Goal: Transaction & Acquisition: Purchase product/service

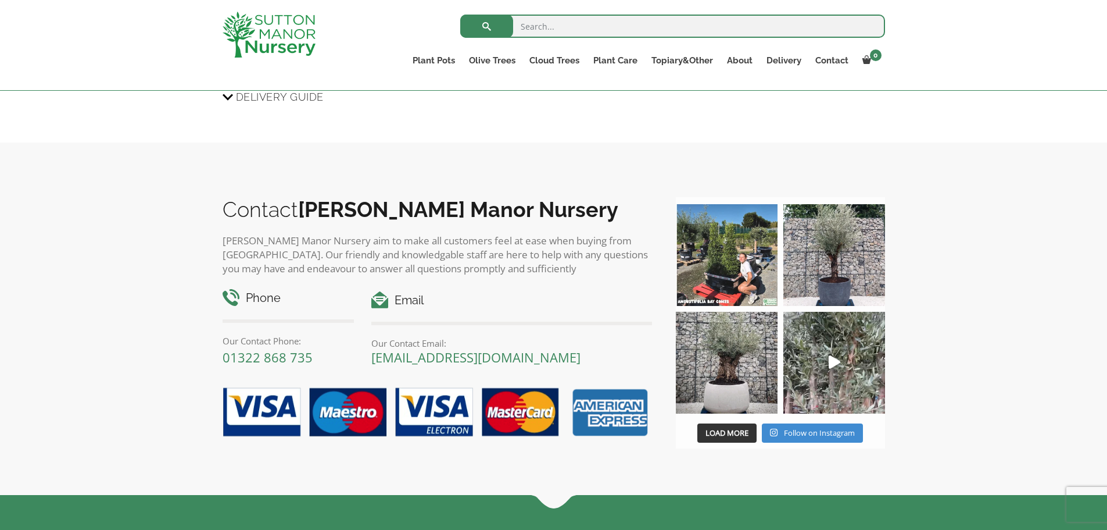
scroll to position [1013, 0]
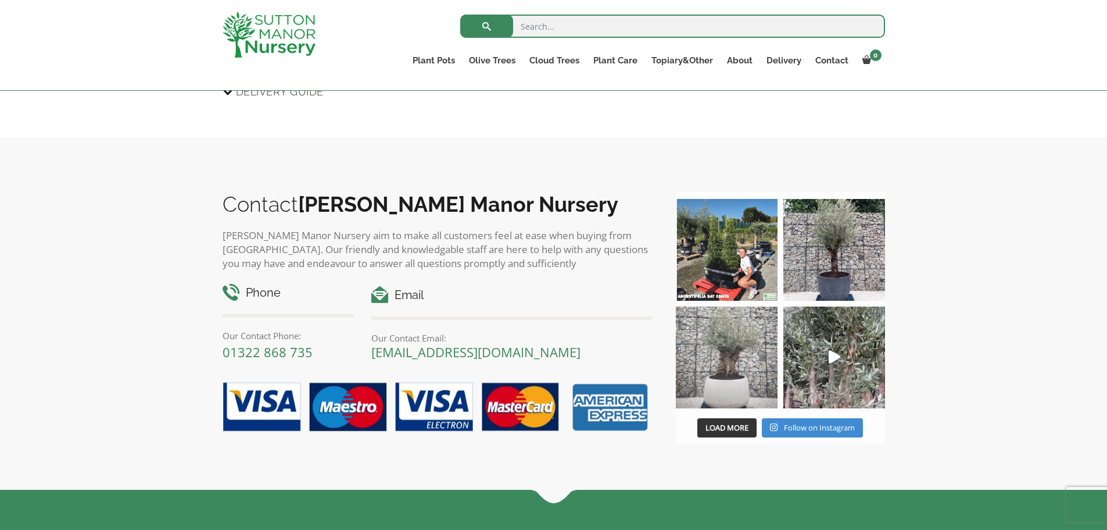
click at [737, 365] on img at bounding box center [727, 357] width 102 height 102
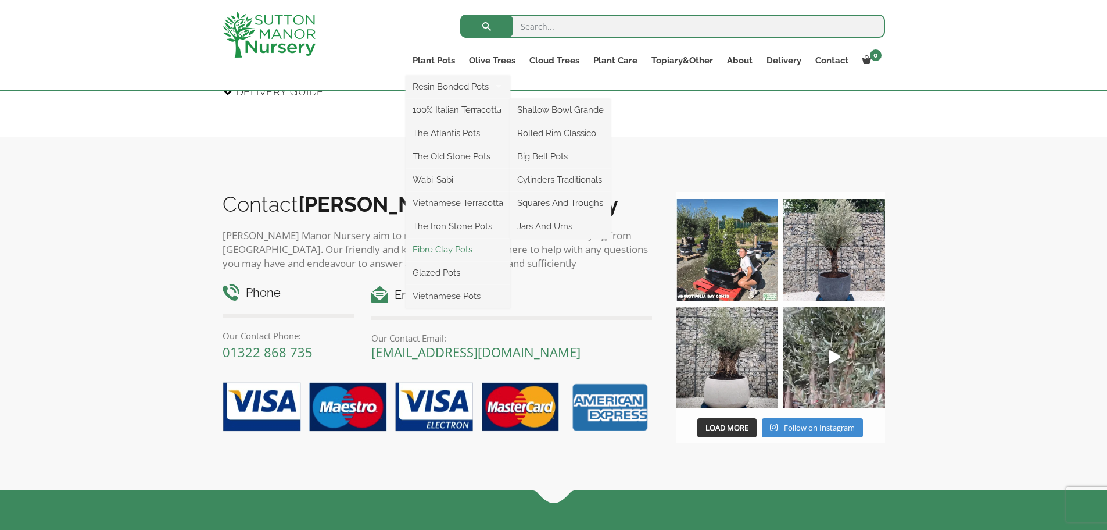
click at [456, 254] on link "Fibre Clay Pots" at bounding box center [458, 249] width 105 height 17
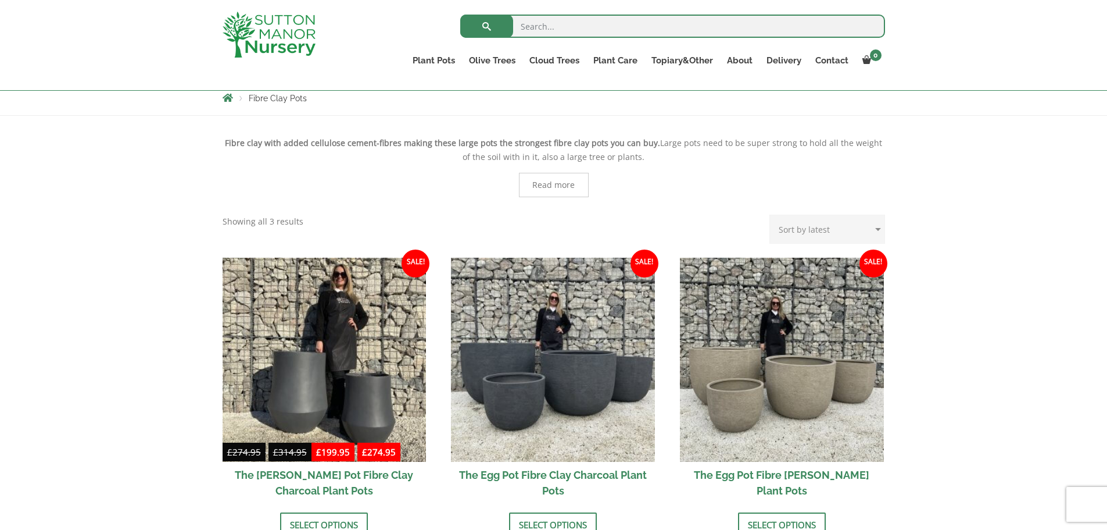
scroll to position [213, 0]
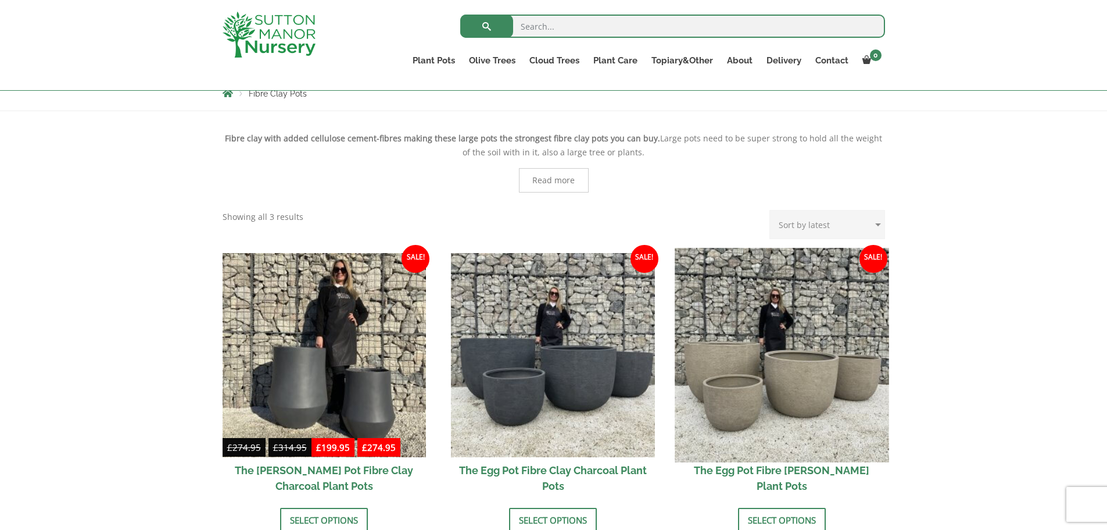
click at [785, 397] on img at bounding box center [782, 355] width 214 height 214
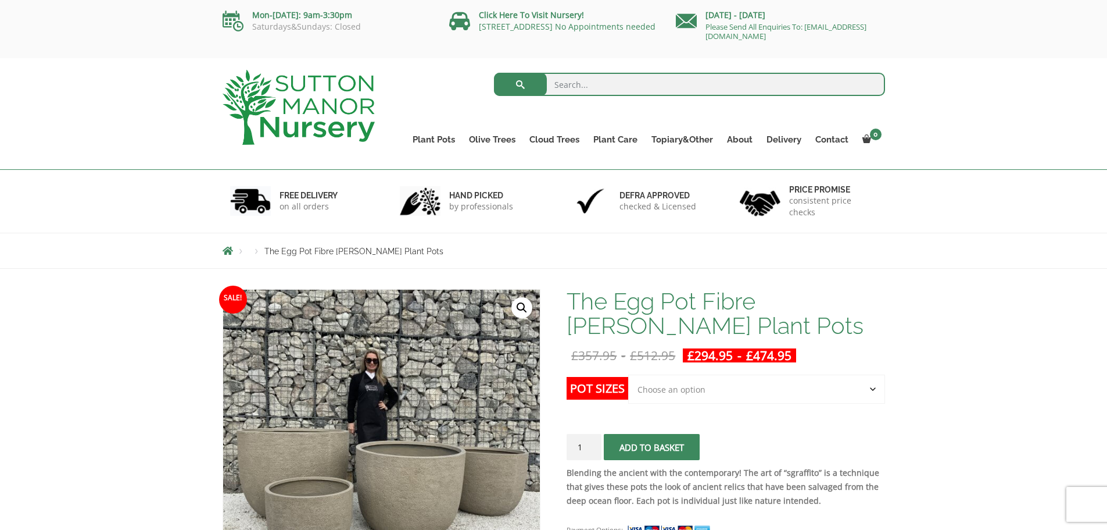
scroll to position [187, 0]
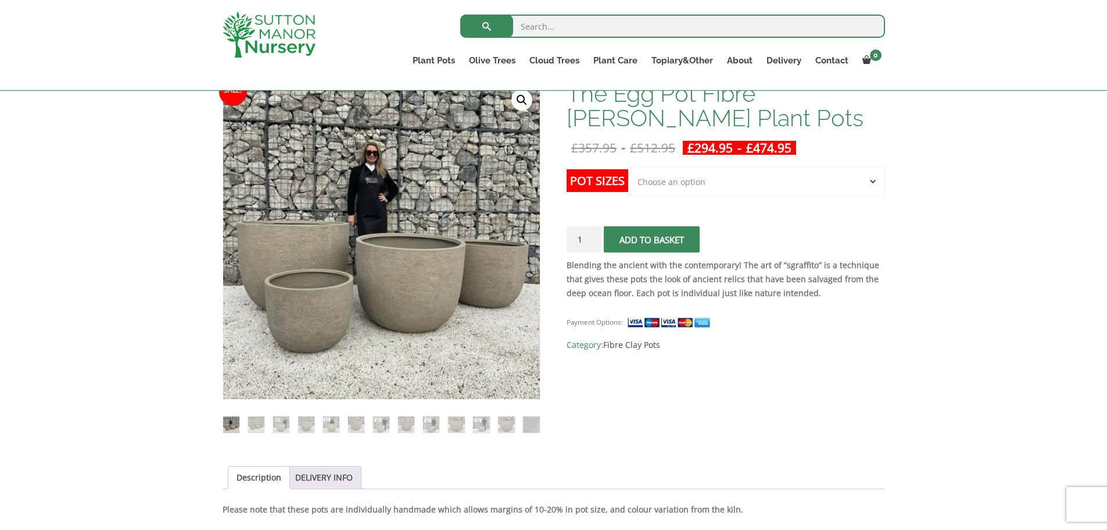
click at [684, 189] on select "Choose an option Click here to buy the 5th To Largest Pot In The Picture Click …" at bounding box center [756, 181] width 256 height 29
click at [628, 167] on select "Choose an option Click here to buy the 5th To Largest Pot In The Picture Click …" at bounding box center [756, 181] width 256 height 29
select select "Click here to buy the 5th To Largest Pot In The Picture"
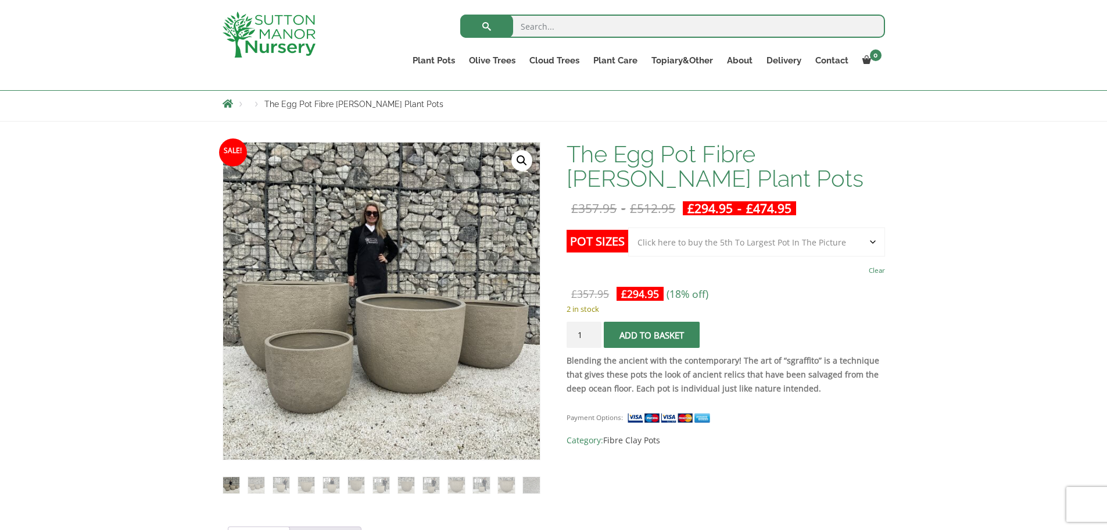
scroll to position [0, 0]
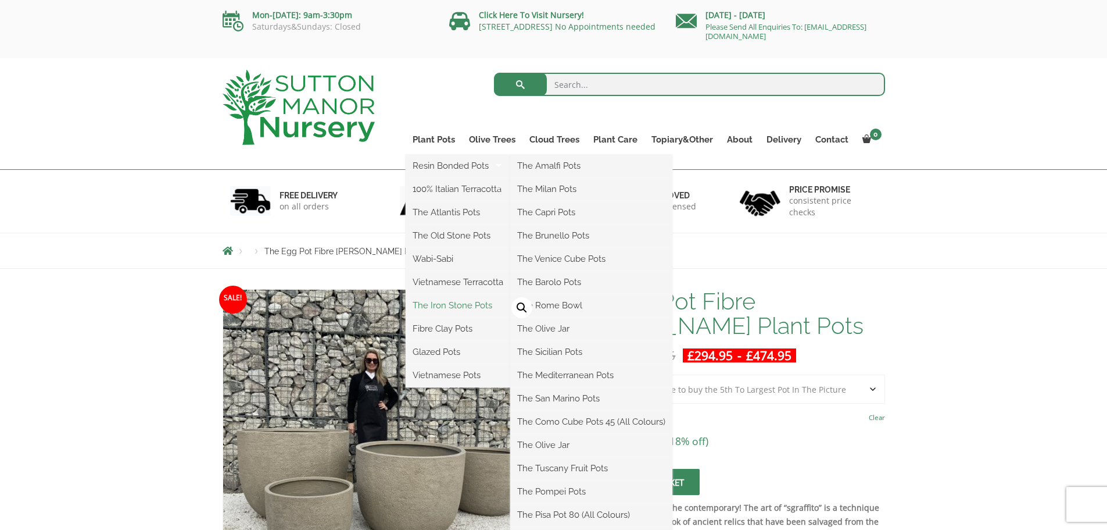
click at [449, 312] on link "The Iron Stone Pots" at bounding box center [458, 304] width 105 height 17
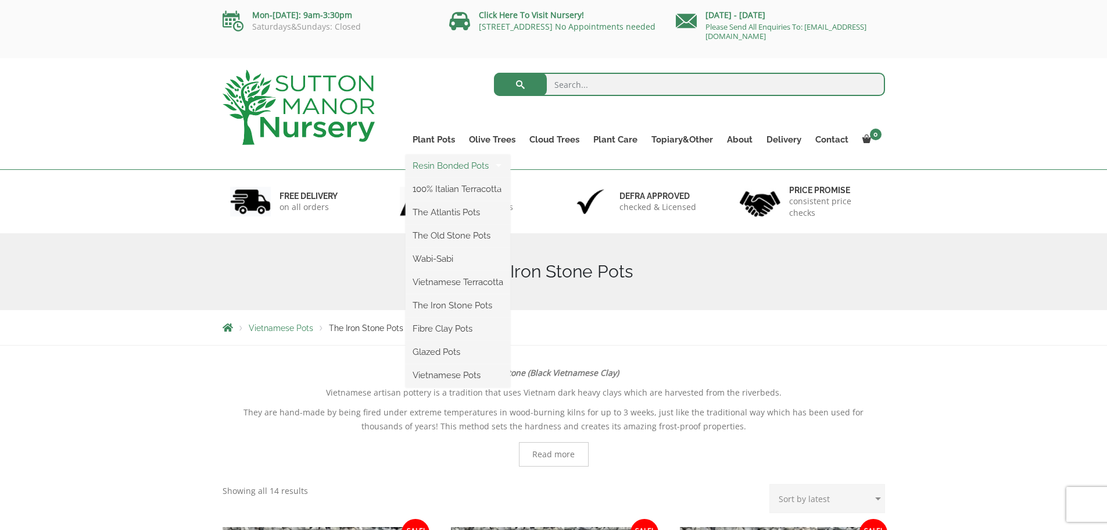
click at [446, 166] on link "Resin Bonded Pots" at bounding box center [458, 165] width 105 height 17
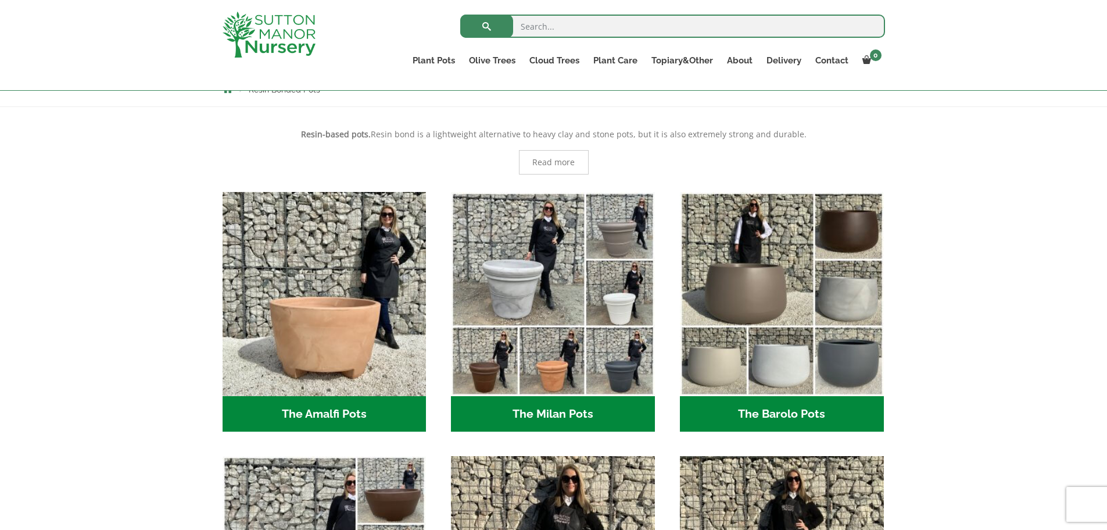
scroll to position [213, 0]
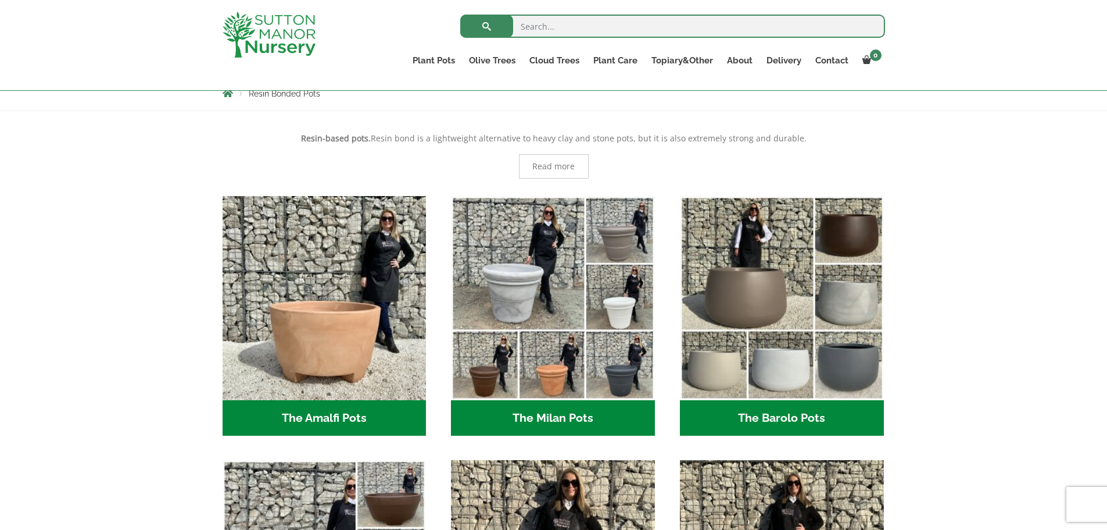
click at [785, 418] on h2 "The Barolo Pots (42)" at bounding box center [782, 418] width 204 height 36
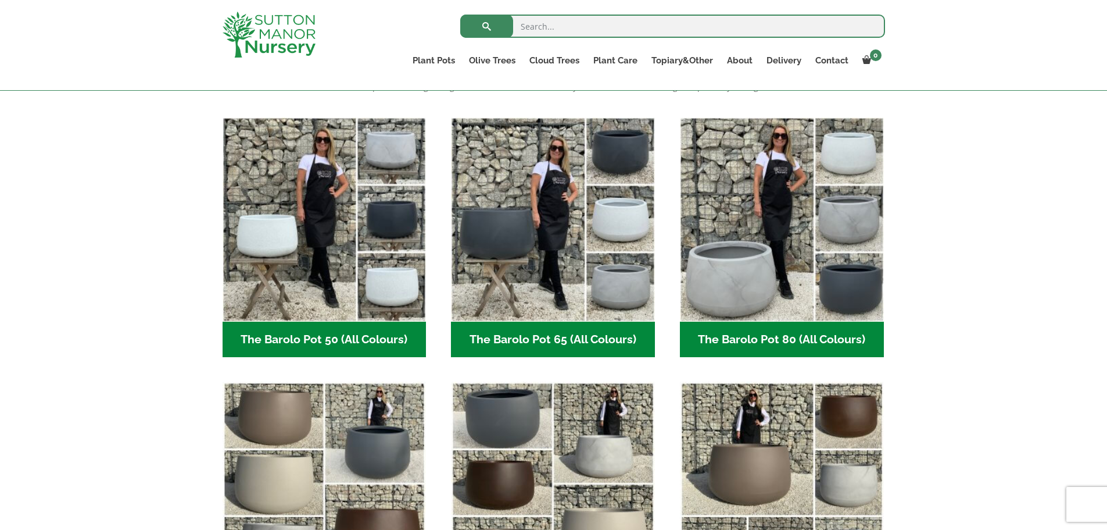
scroll to position [268, 0]
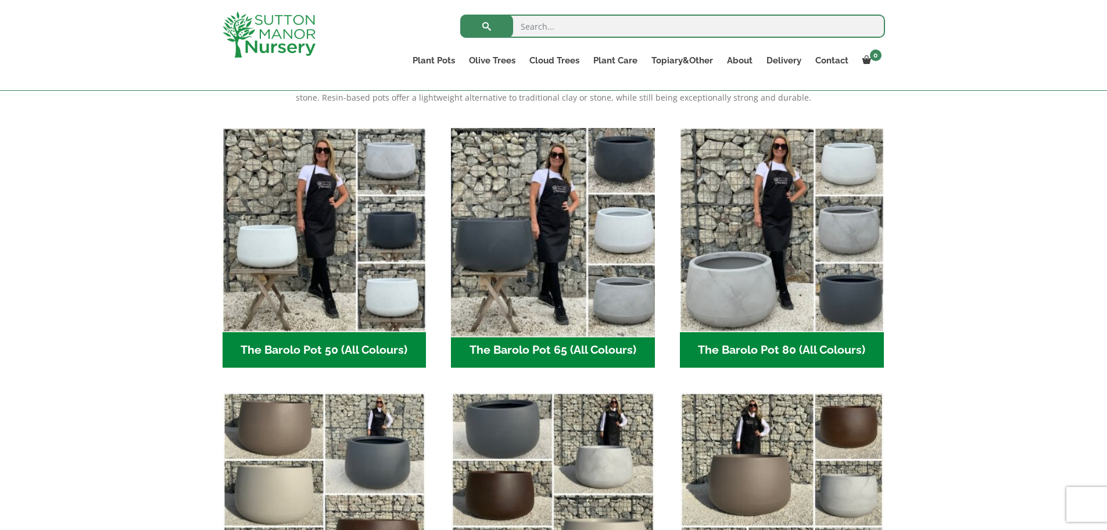
click at [516, 283] on img "Visit product category The Barolo Pot 65 (All Colours)" at bounding box center [553, 230] width 214 height 214
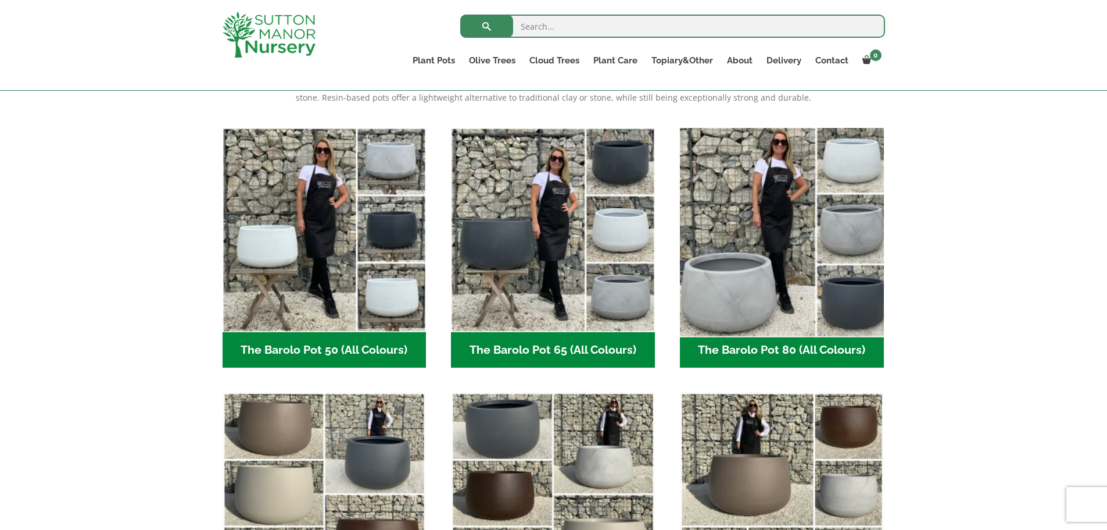
click at [744, 278] on img "Visit product category The Barolo Pot 80 (All Colours)" at bounding box center [782, 230] width 214 height 214
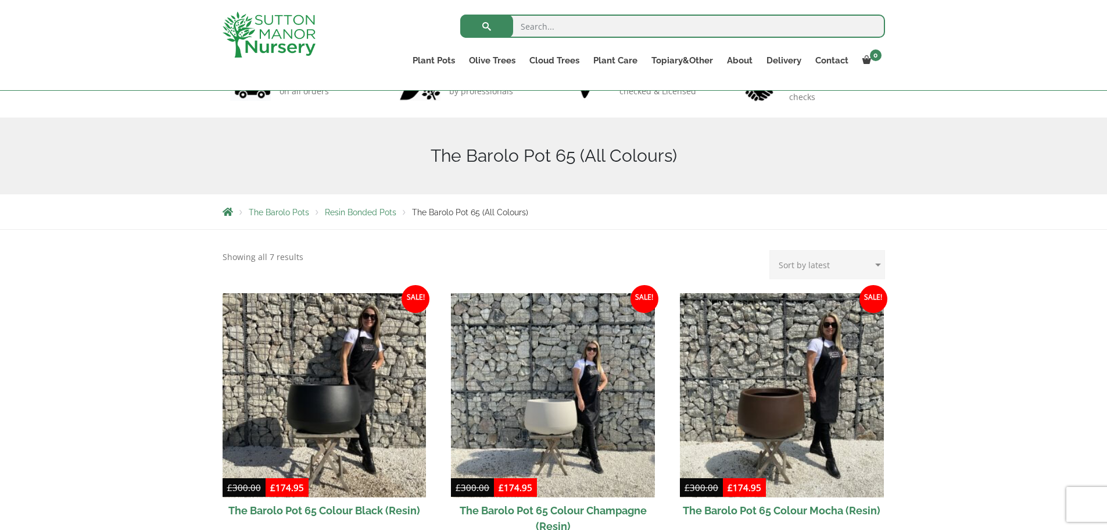
scroll to position [78, 0]
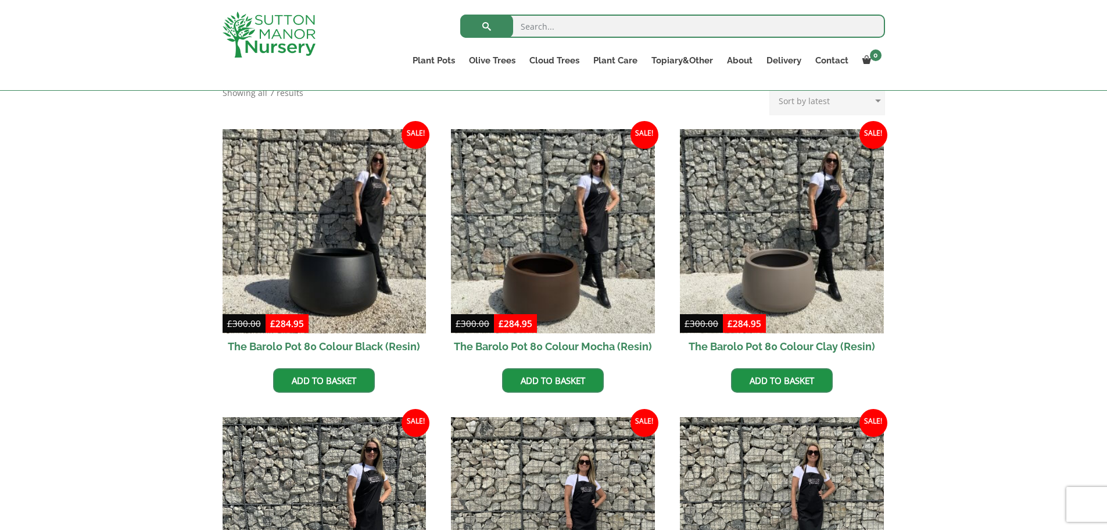
scroll to position [242, 0]
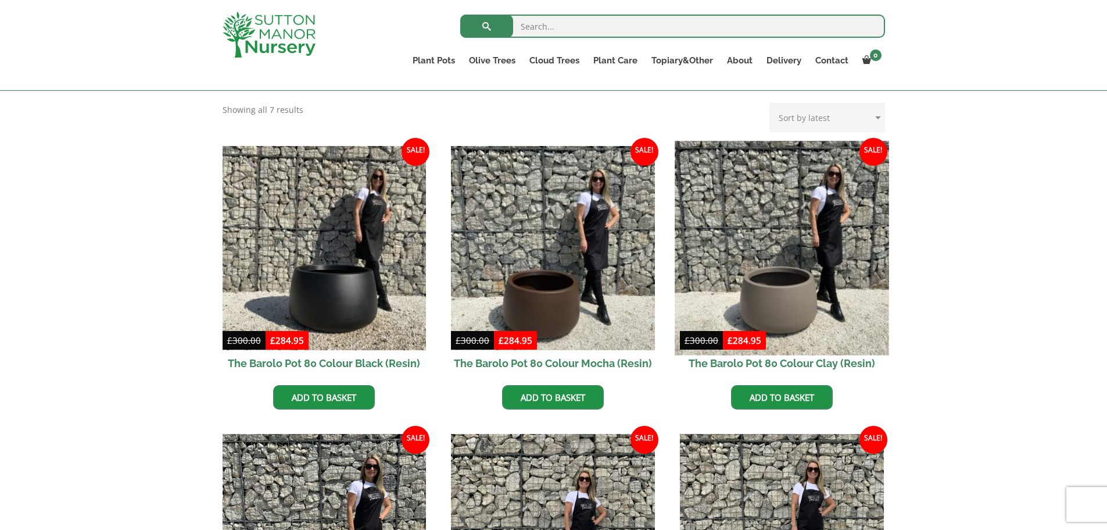
click at [786, 283] on img at bounding box center [782, 248] width 214 height 214
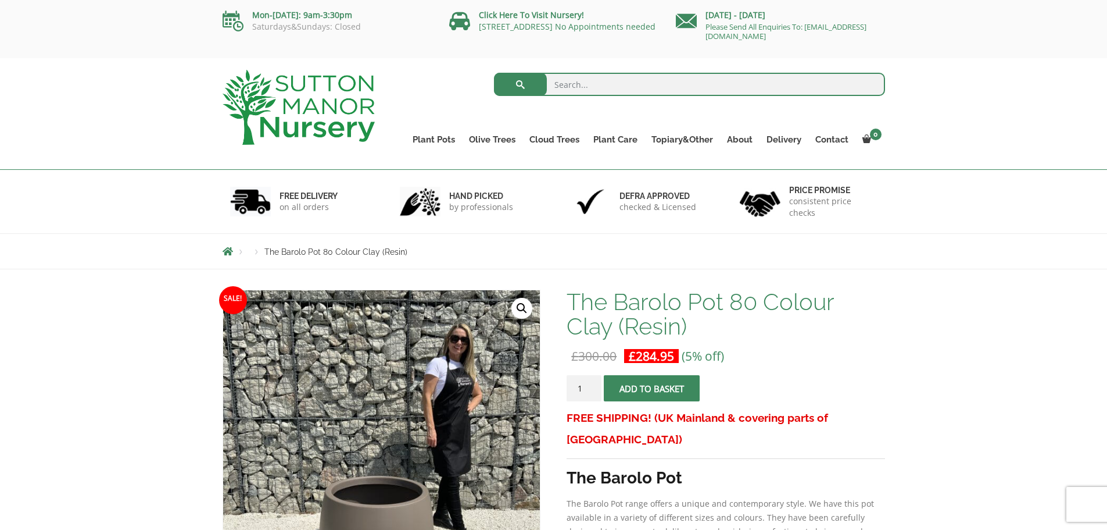
click at [593, 392] on input "1" at bounding box center [584, 388] width 35 height 26
type input "2"
click at [595, 383] on input "2" at bounding box center [584, 388] width 35 height 26
click at [853, 387] on form "The Barolo Pot 80 Colour Clay (Resin) quantity 2 Add to basket" at bounding box center [726, 391] width 318 height 32
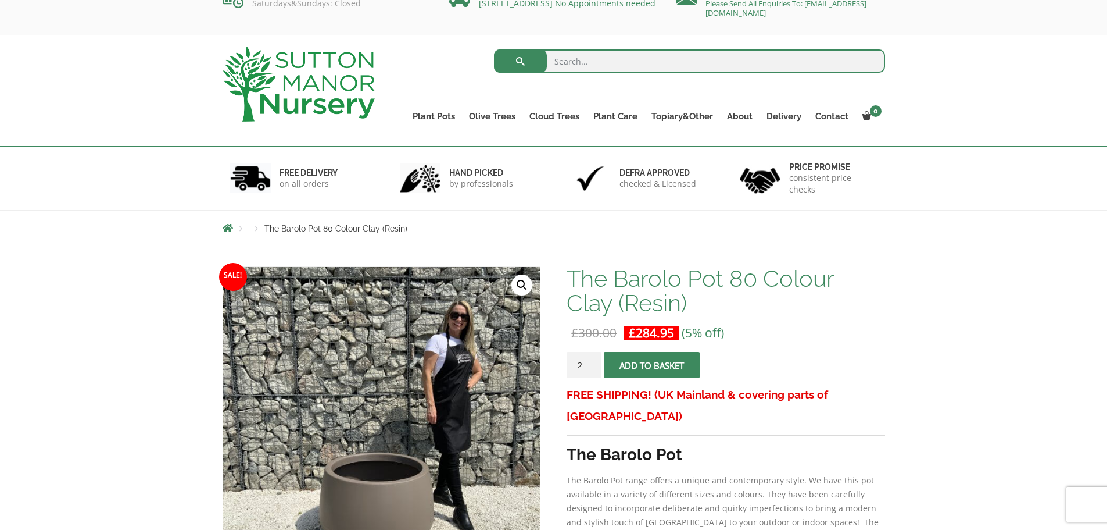
scroll to position [30, 0]
